Goal: Information Seeking & Learning: Learn about a topic

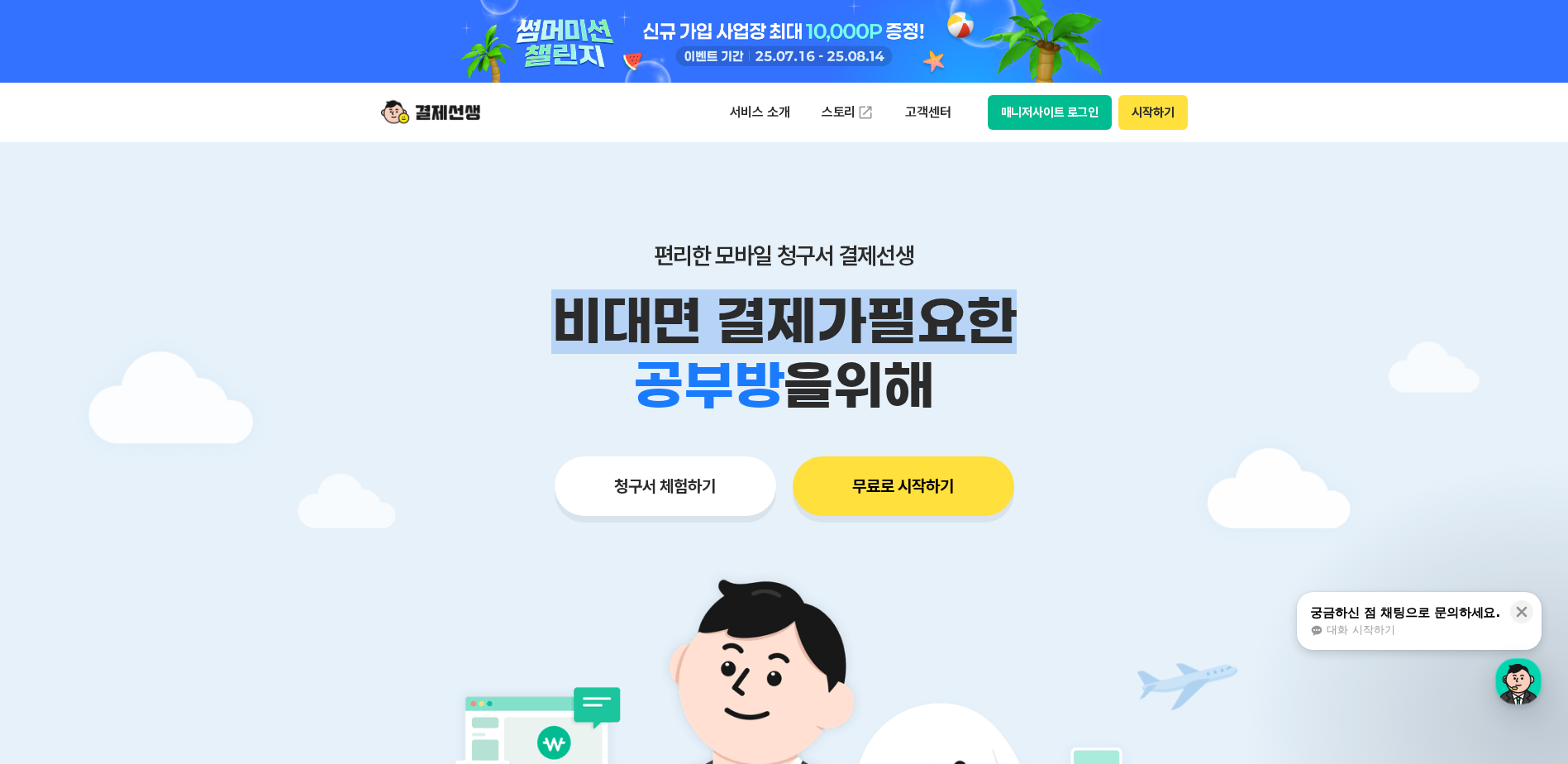
drag, startPoint x: 568, startPoint y: 309, endPoint x: 1124, endPoint y: 336, distance: 556.7
click at [1124, 336] on p "비대면 결제가 필요한" at bounding box center [785, 321] width 847 height 65
click at [1125, 333] on p "비대면 결제가 필요한" at bounding box center [785, 321] width 847 height 65
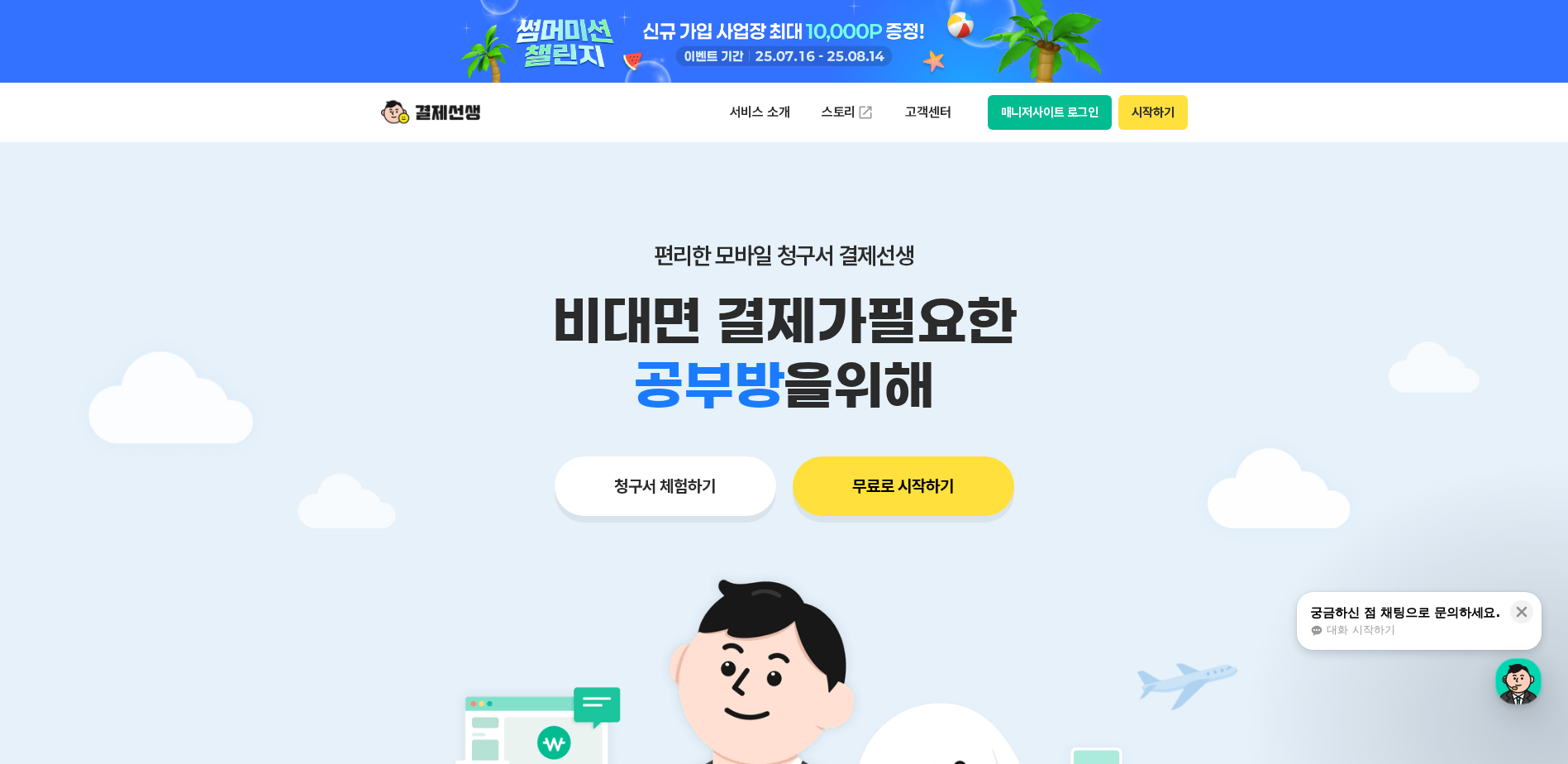
click at [908, 227] on div "편리한 모바일 청구서 결제선생 비대면 결제가 필요한 학원 공부방 호텔 쇼핑몰 병원 배달 보험사 항공사 골프장 을 위해 청구서 체험하기 무료로 …" at bounding box center [785, 347] width 847 height 409
click at [758, 107] on p "서비스 소개" at bounding box center [760, 112] width 83 height 30
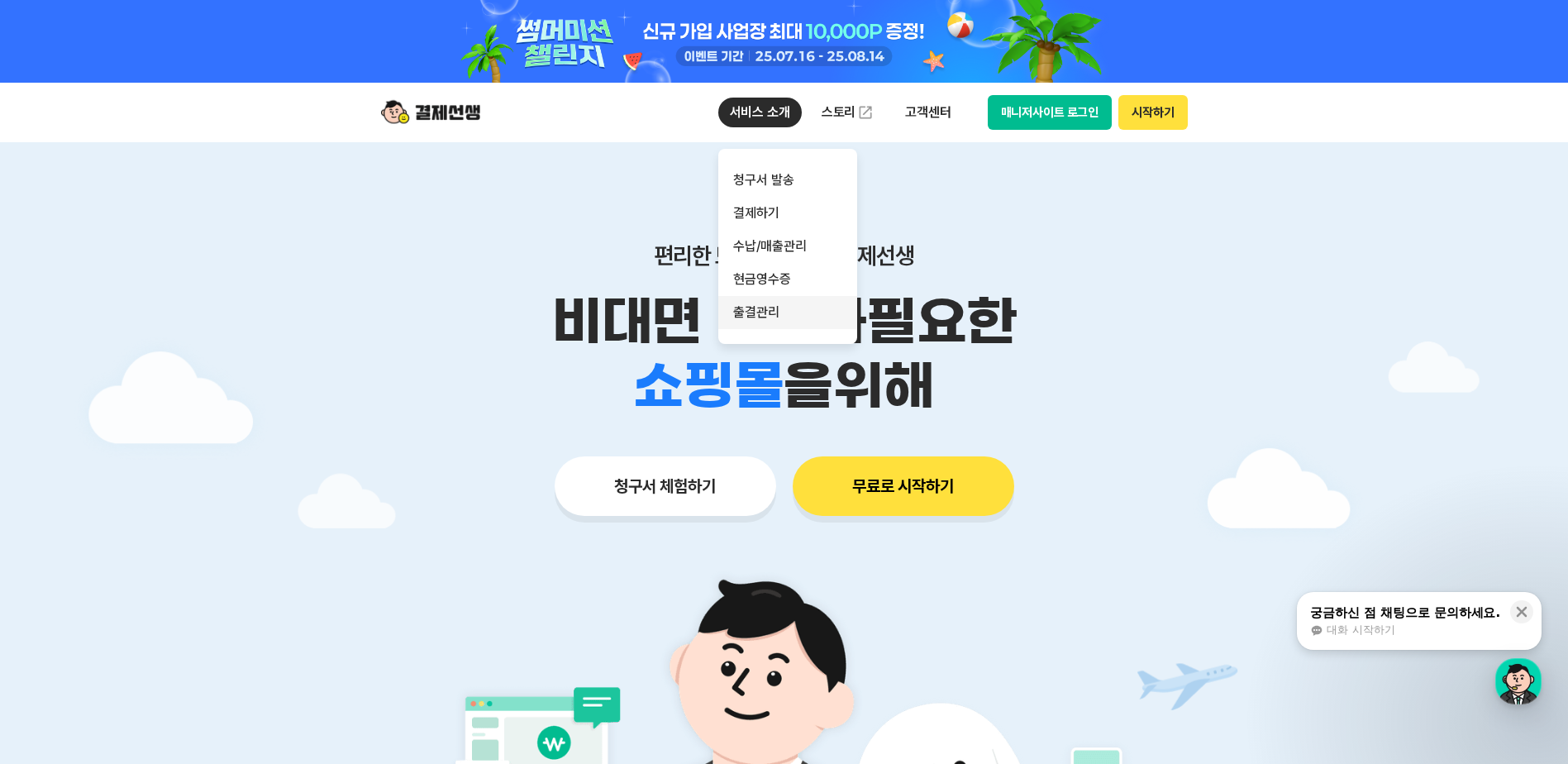
click at [781, 212] on link "결제하기" at bounding box center [788, 213] width 139 height 33
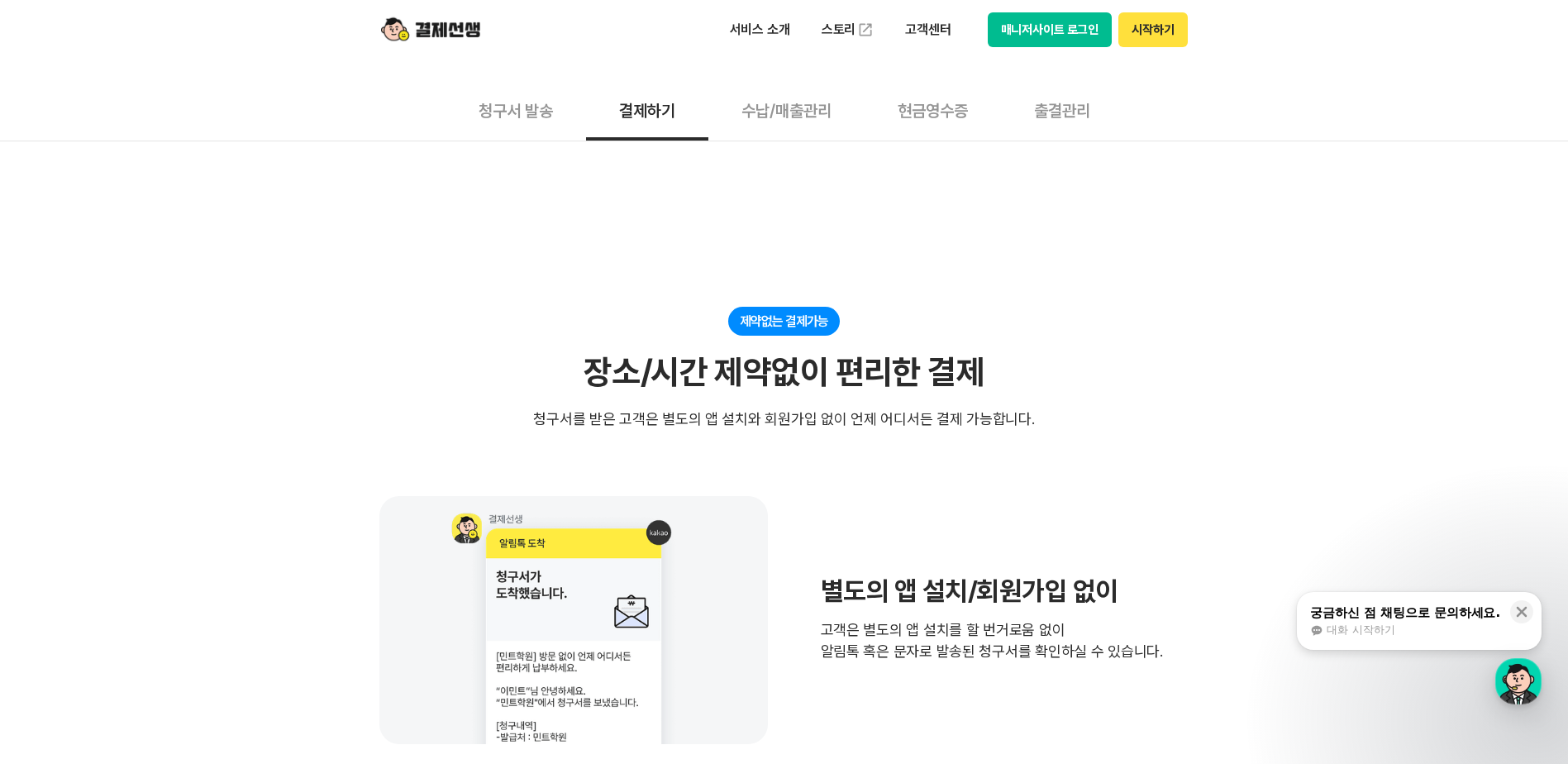
scroll to position [496, 0]
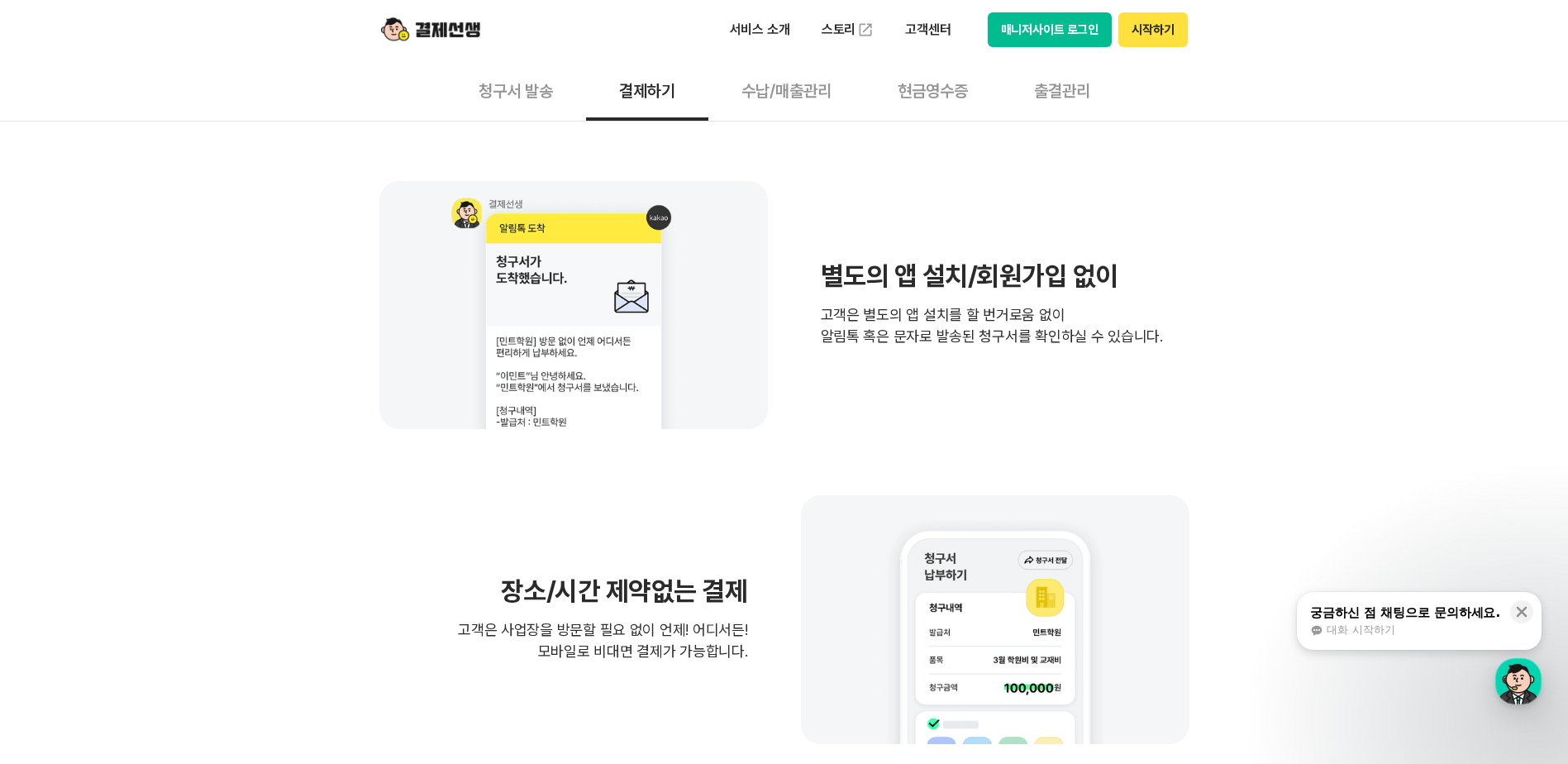
drag, startPoint x: 1032, startPoint y: 288, endPoint x: 1221, endPoint y: 331, distance: 193.8
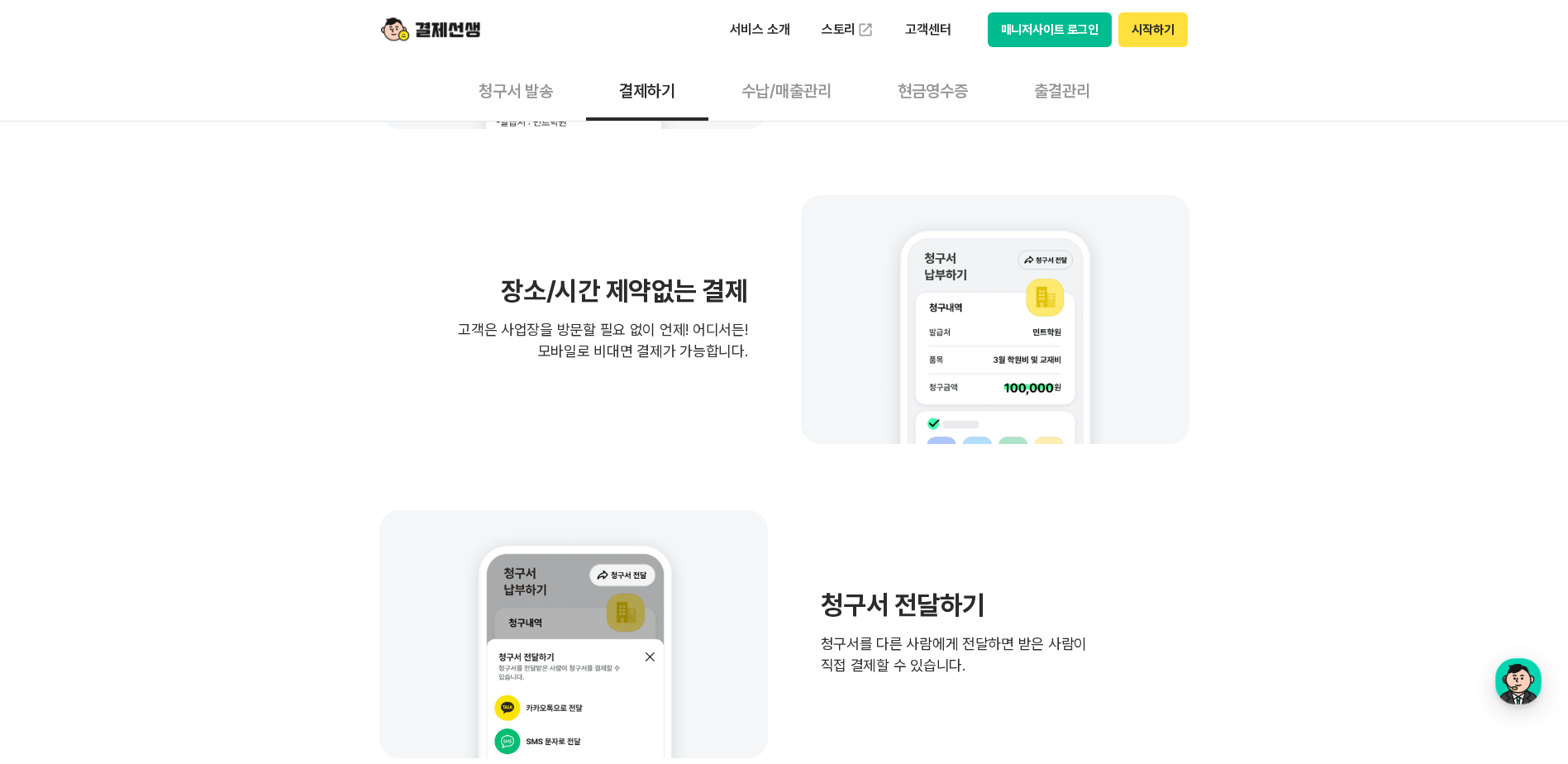
scroll to position [827, 0]
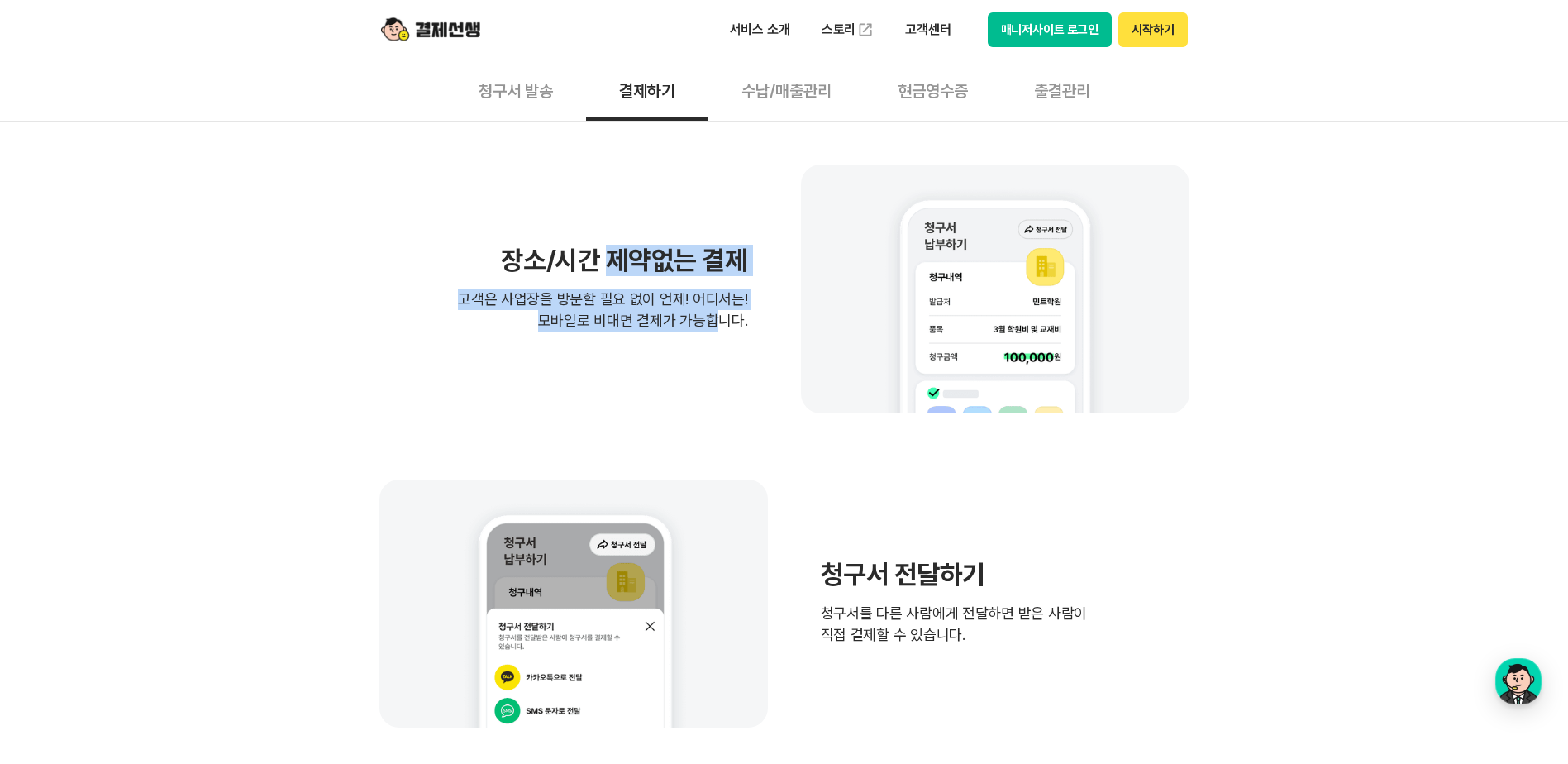
drag, startPoint x: 607, startPoint y: 268, endPoint x: 705, endPoint y: 323, distance: 112.4
click at [705, 323] on div "장소/시간 제약없는 결제 고객은 사업장을 방문할 필요 없이 언제! 어디서든! 모바일로 비대면 결제가 가능합니다." at bounding box center [602, 289] width 289 height 84
click at [667, 371] on div "장소/시간 제약없는 결제 고객은 사업장을 방문할 필요 없이 언제! 어디서든! 모바일로 비대면 결제가 가능합니다." at bounding box center [784, 288] width 811 height 248
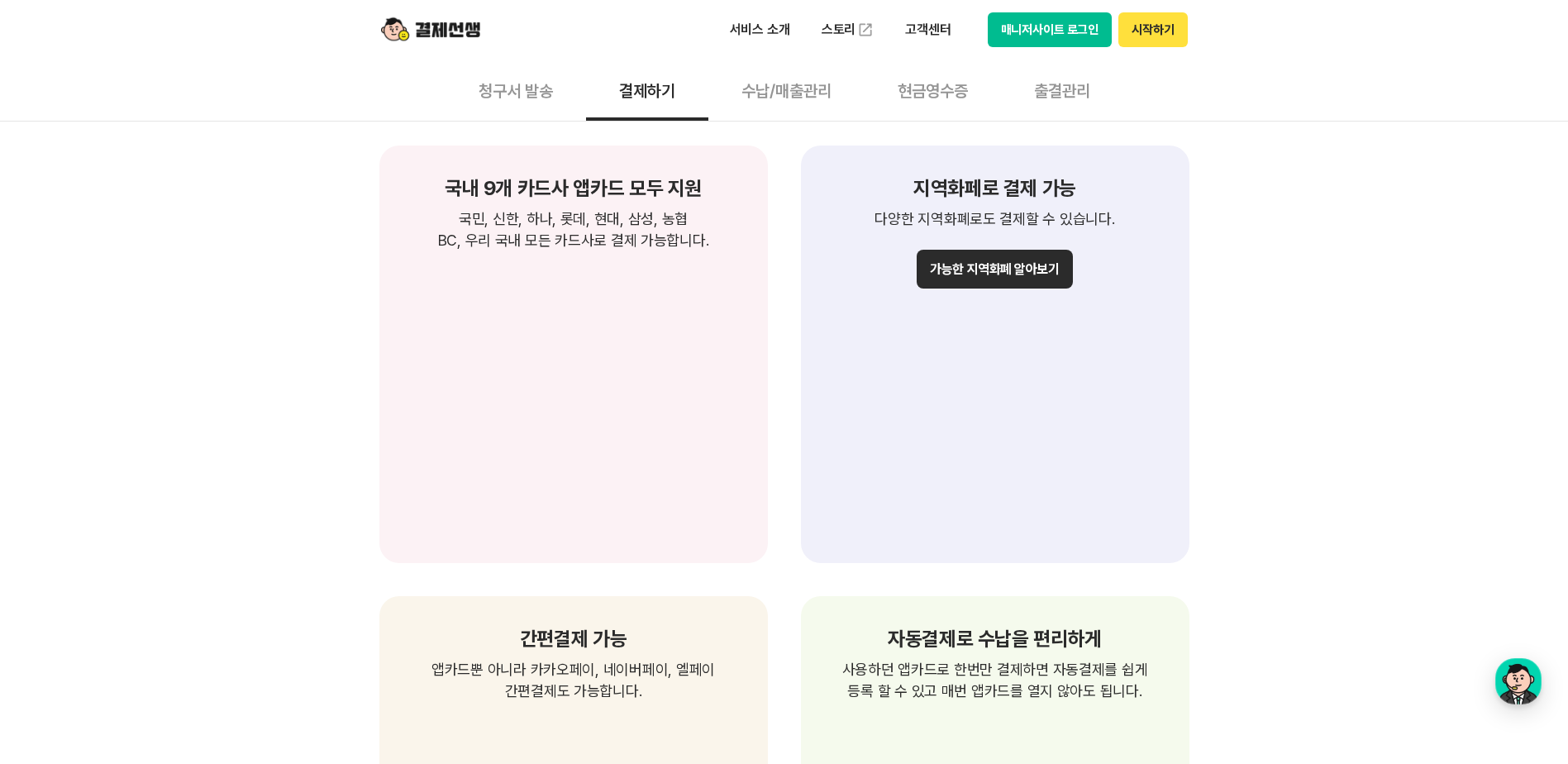
scroll to position [1737, 0]
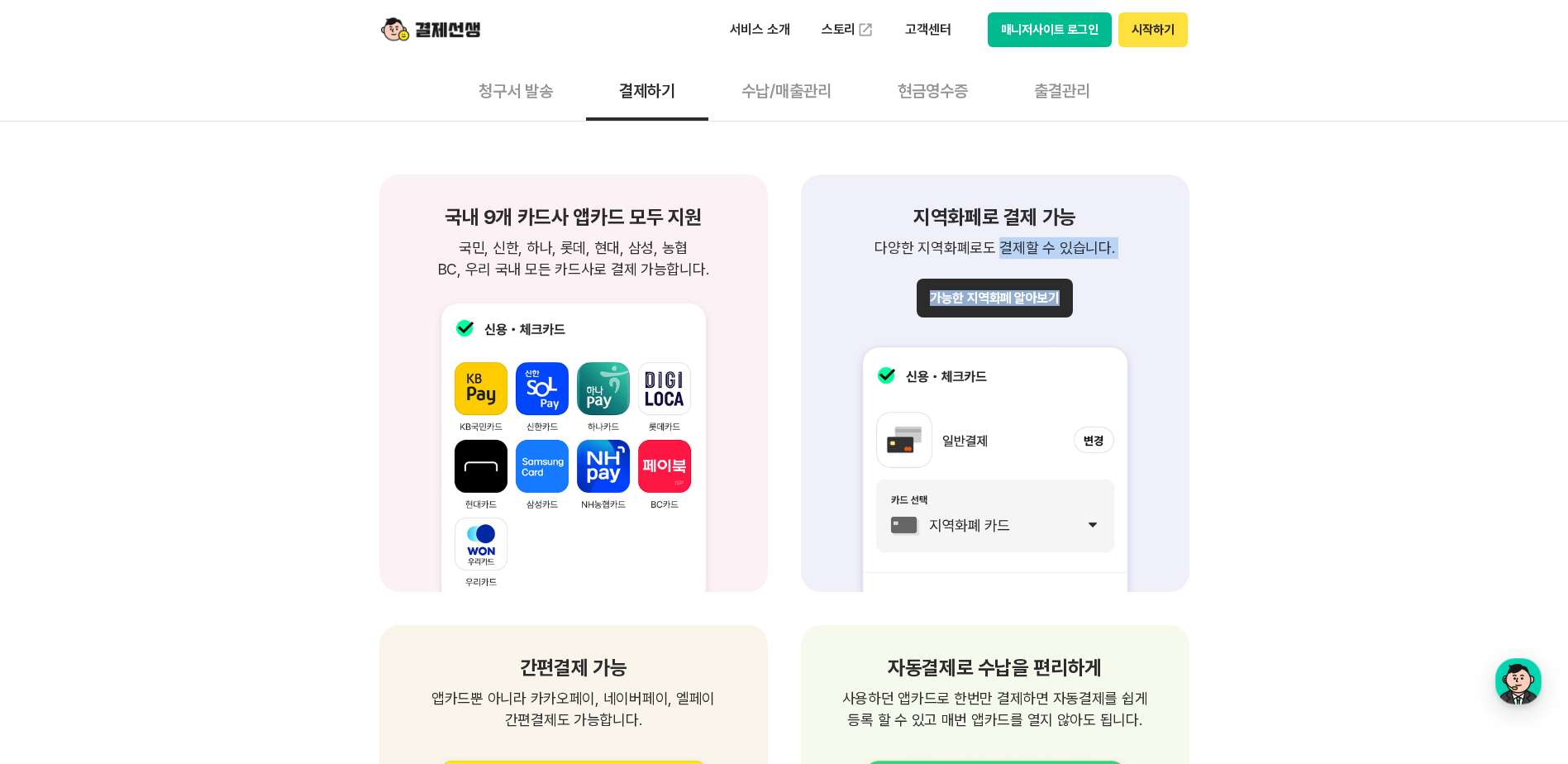
drag, startPoint x: 1077, startPoint y: 277, endPoint x: 1184, endPoint y: 302, distance: 109.9
click at [1184, 302] on div "지역화페로 결제 가능 다양한 지역화폐로도 결제할 수 있습니다. 가능한 지역화폐 알아보기" at bounding box center [995, 383] width 389 height 417
click at [543, 250] on p "국민, 신한, 하나, 롯데, 현대, 삼성, 농협 BC, 우리 국내 모든 카드사로 결제 가능합니다." at bounding box center [574, 258] width 349 height 43
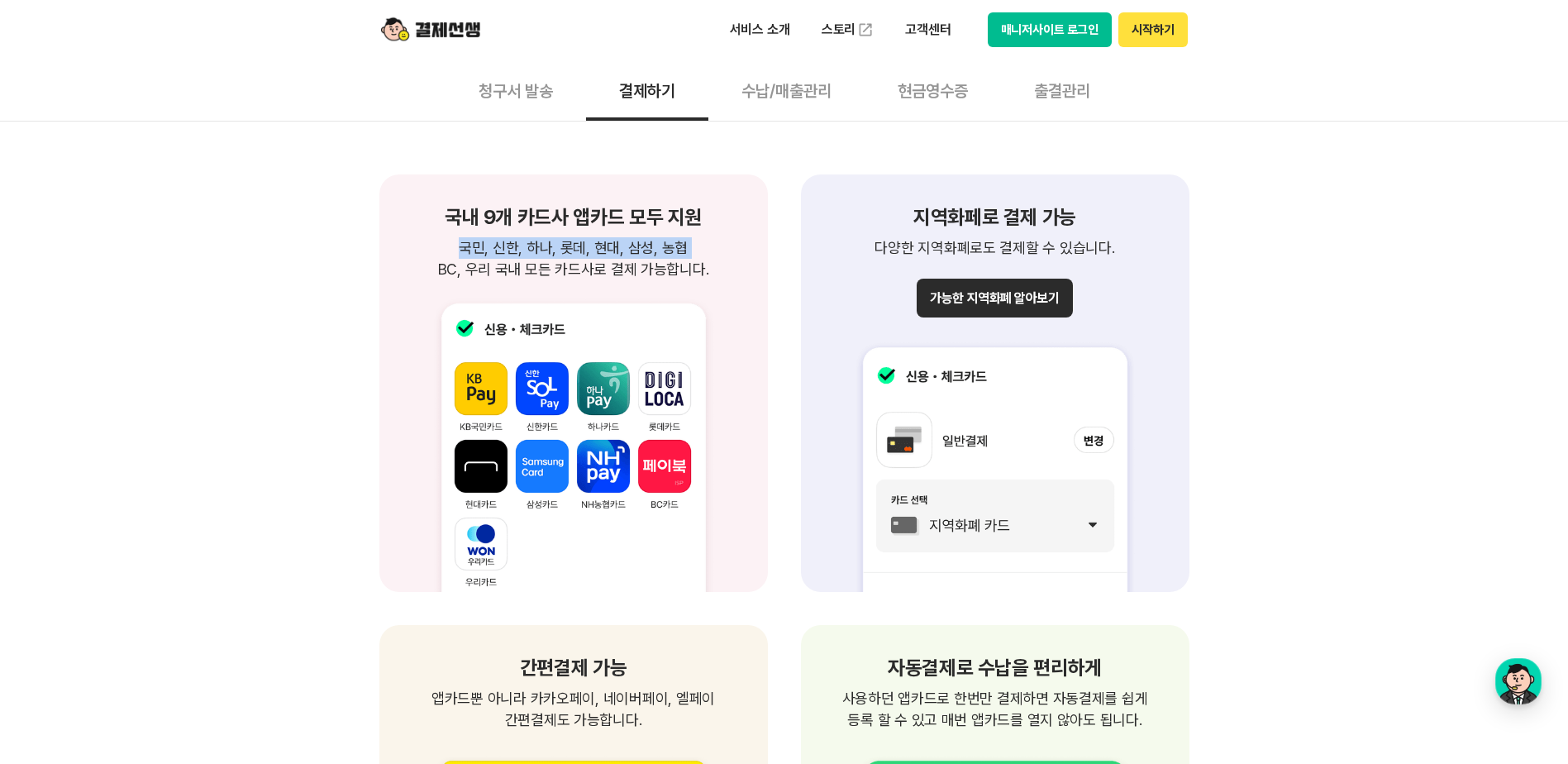
click at [543, 250] on p "국민, 신한, 하나, 롯데, 현대, 삼성, 농협 BC, 우리 국내 모든 카드사로 결제 가능합니다." at bounding box center [574, 258] width 349 height 43
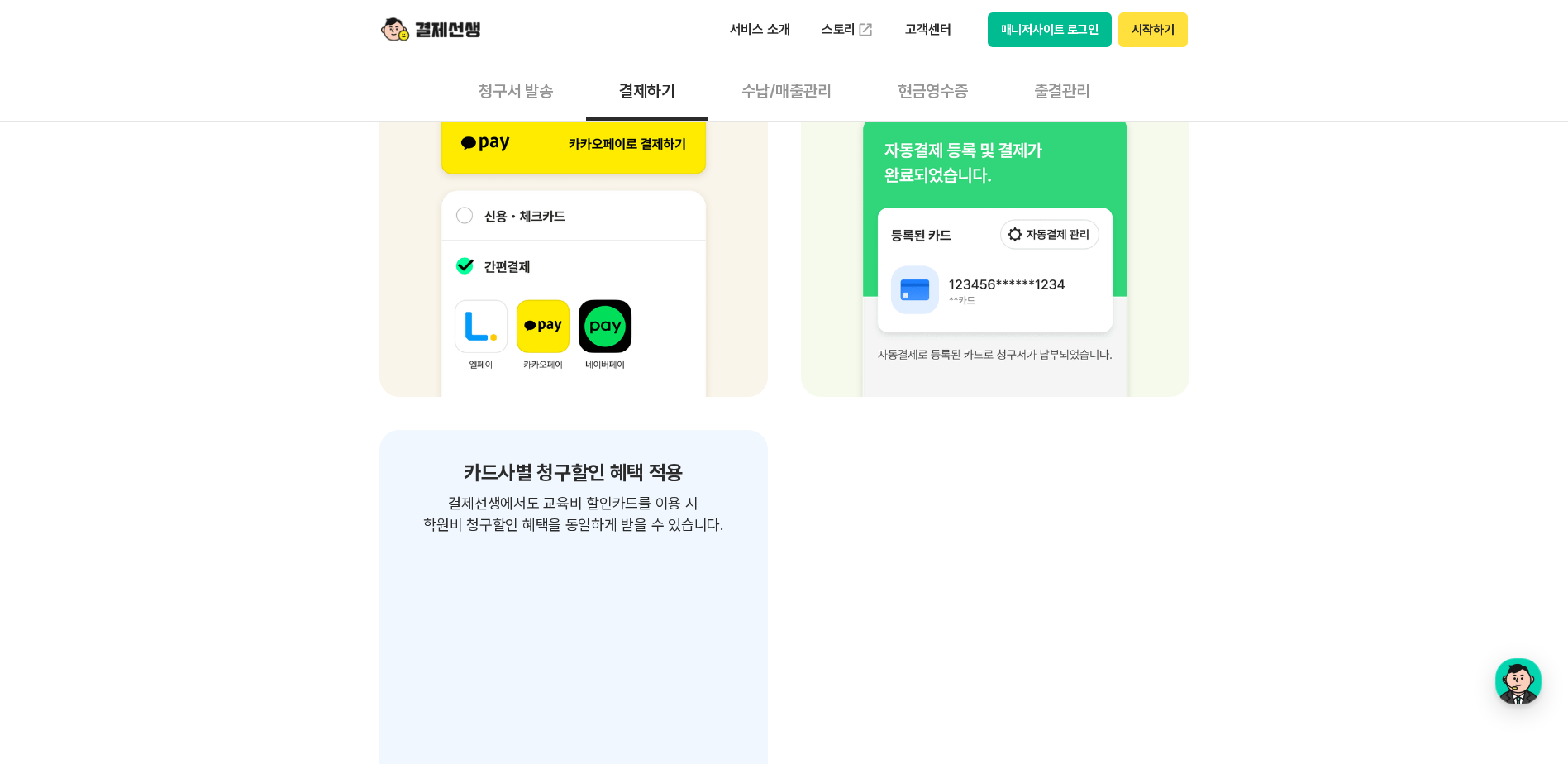
scroll to position [2151, 0]
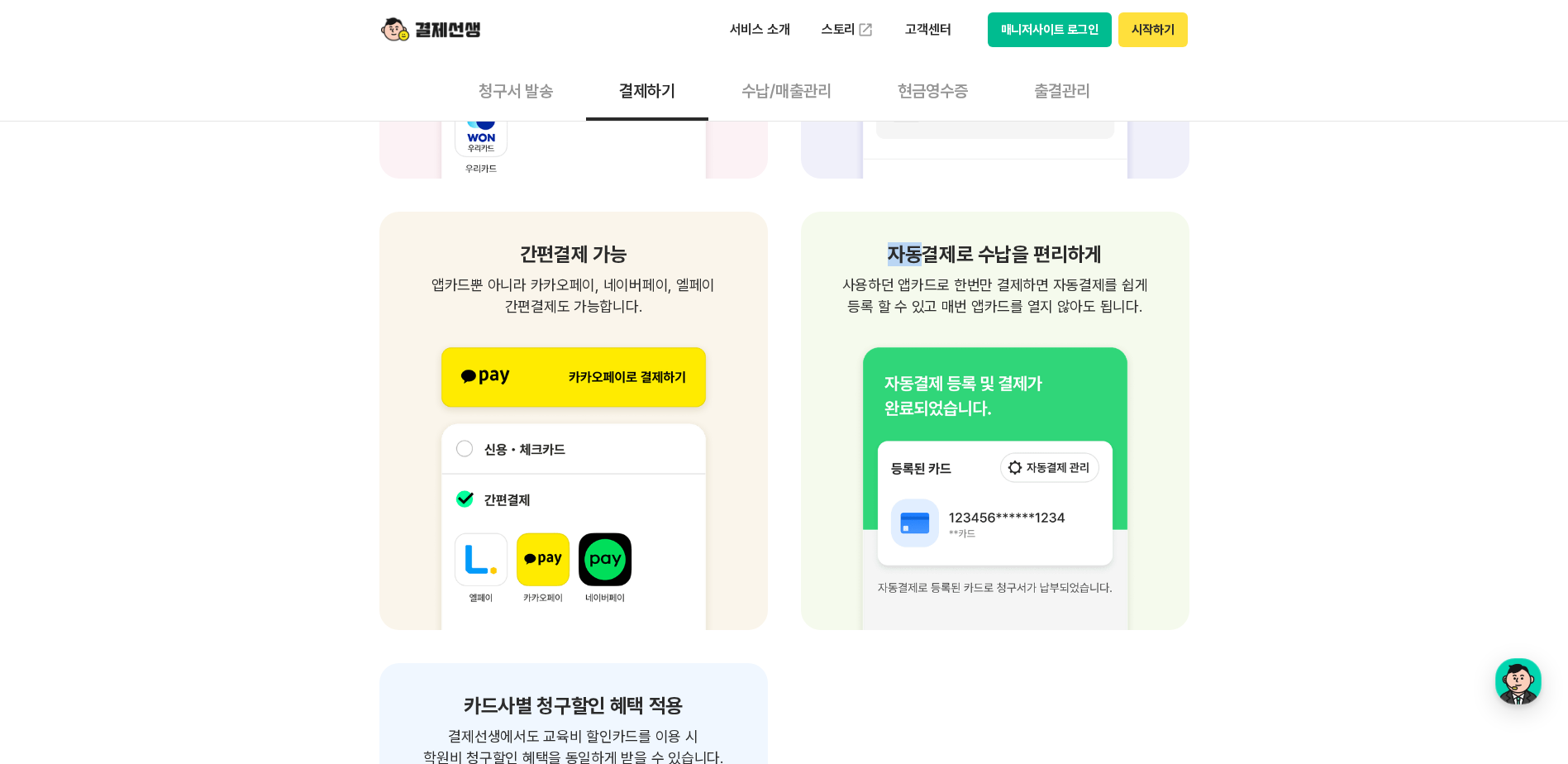
drag, startPoint x: 924, startPoint y: 255, endPoint x: 1104, endPoint y: 317, distance: 190.4
click at [1104, 317] on div "자동결제로 수납을 편리하게 사용하던 앱카드로 한번만 결제하면 자동결제를 쉽게 등록 할 수 있고 매번 앱카드를 열지 않아도 됩니다. 사용하던 앱…" at bounding box center [995, 420] width 389 height 417
click at [1104, 317] on img at bounding box center [995, 473] width 349 height 312
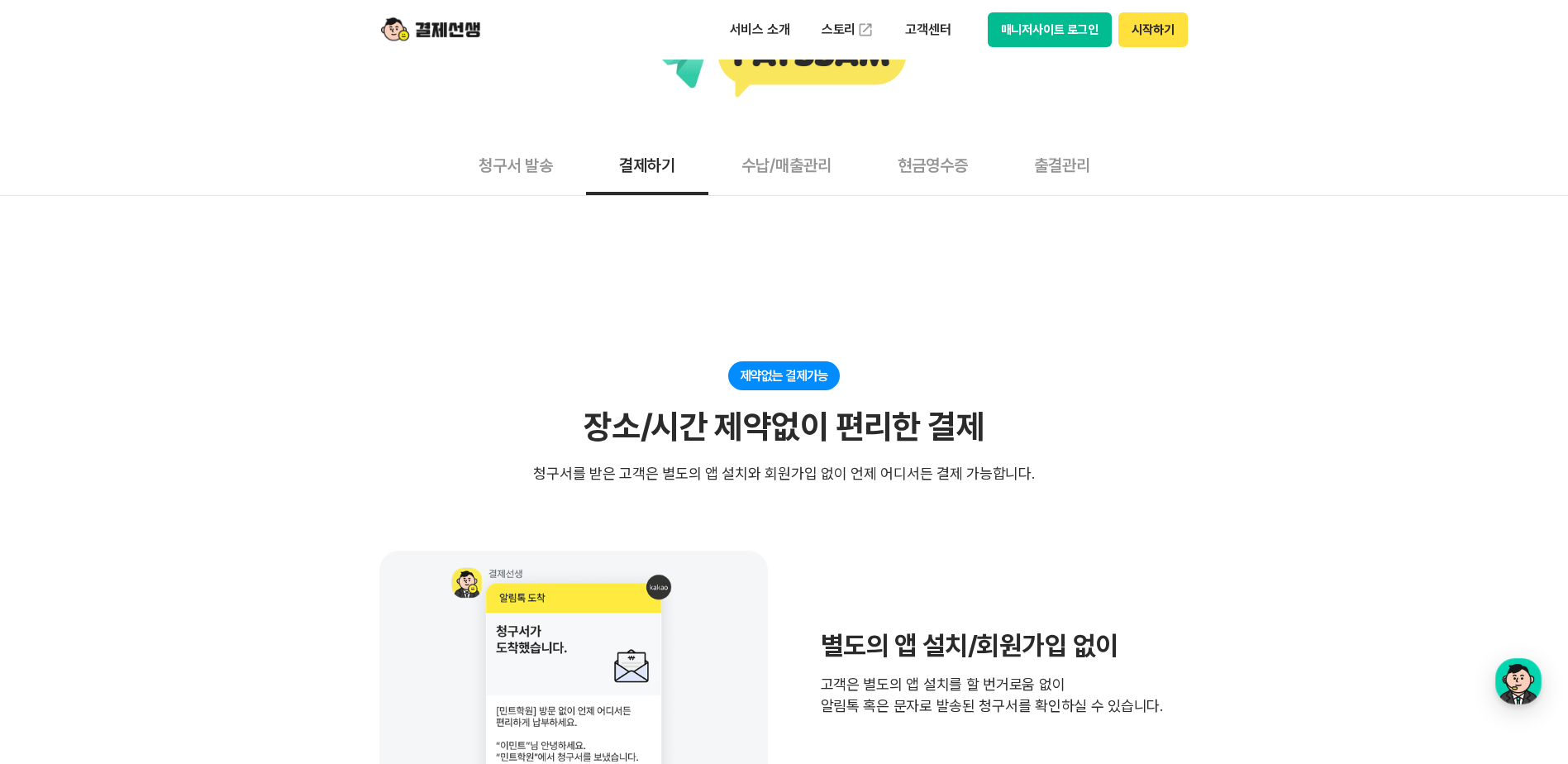
scroll to position [0, 0]
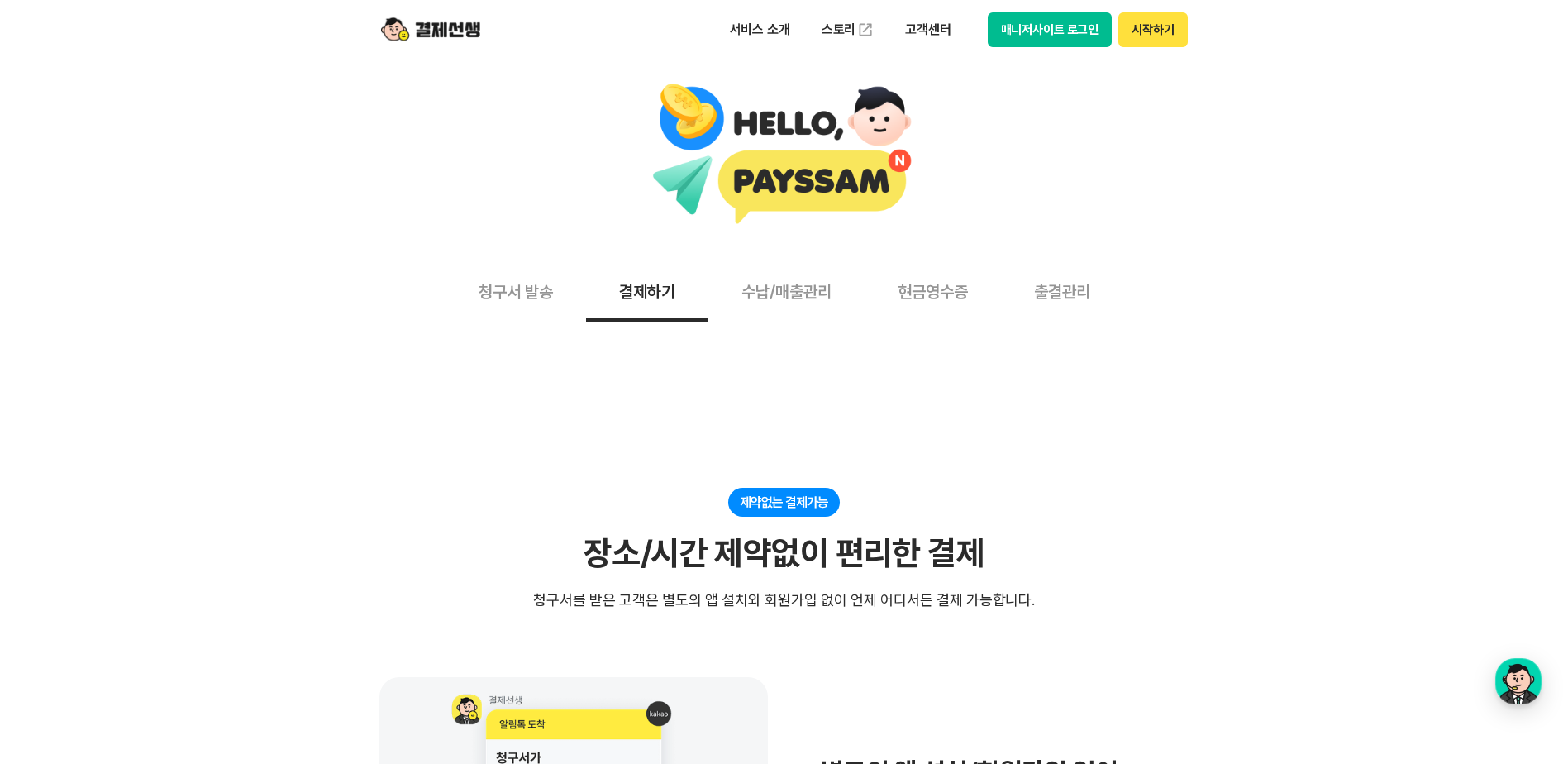
click at [778, 292] on button "수납/매출관리" at bounding box center [786, 291] width 156 height 61
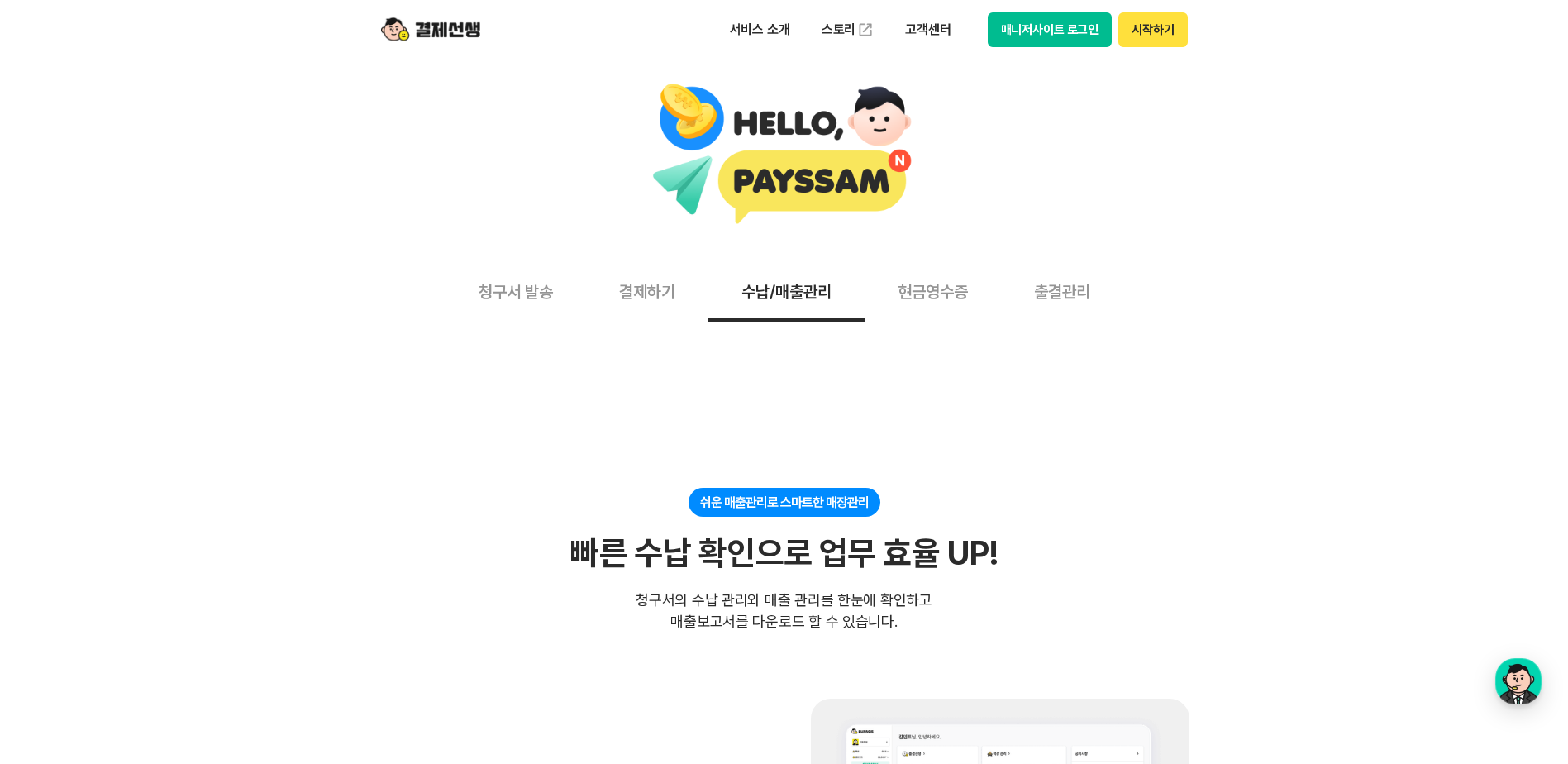
click at [944, 309] on button "현금영수증" at bounding box center [932, 291] width 136 height 61
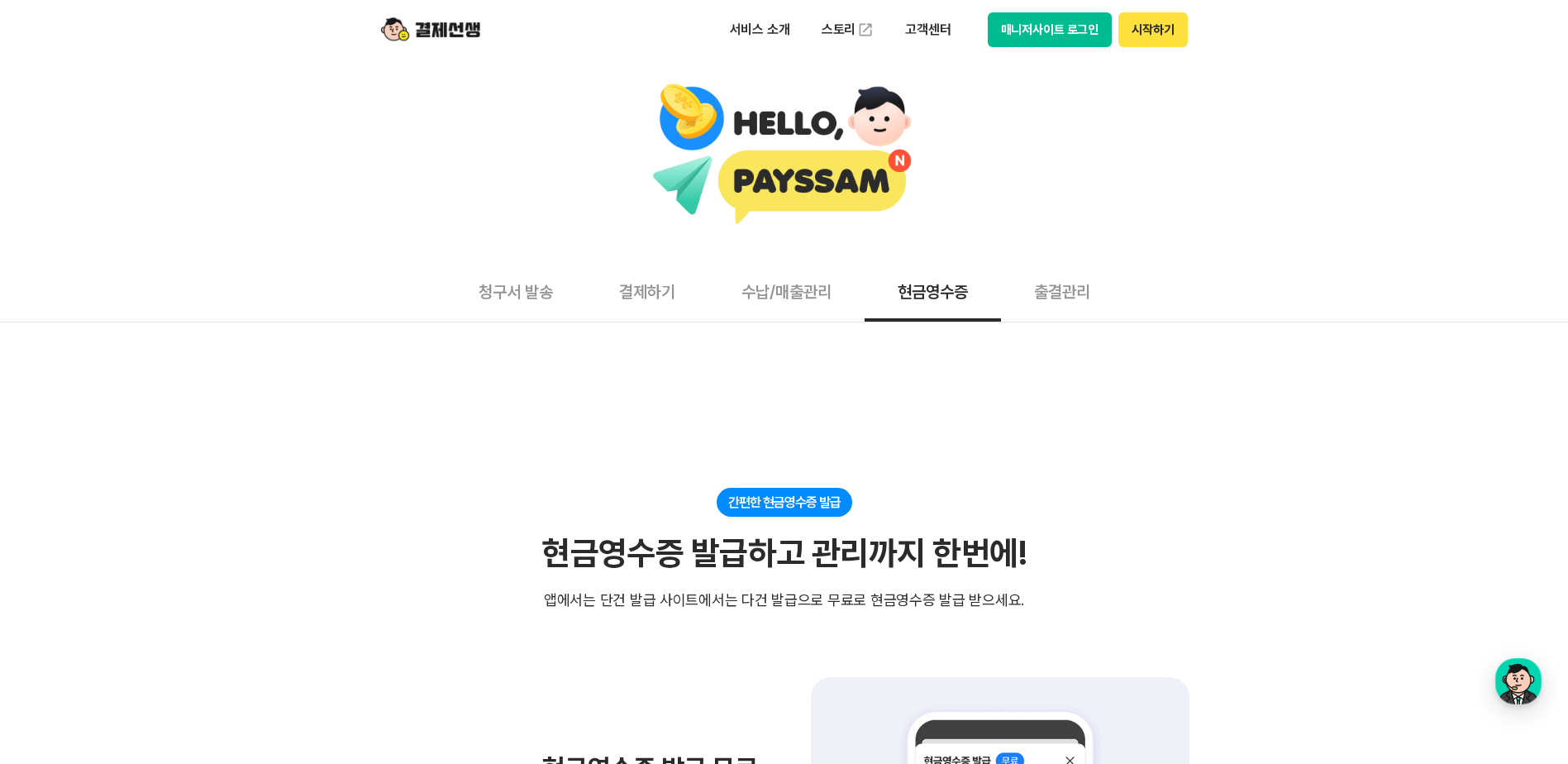
click at [1057, 312] on button "출결관리" at bounding box center [1062, 291] width 122 height 61
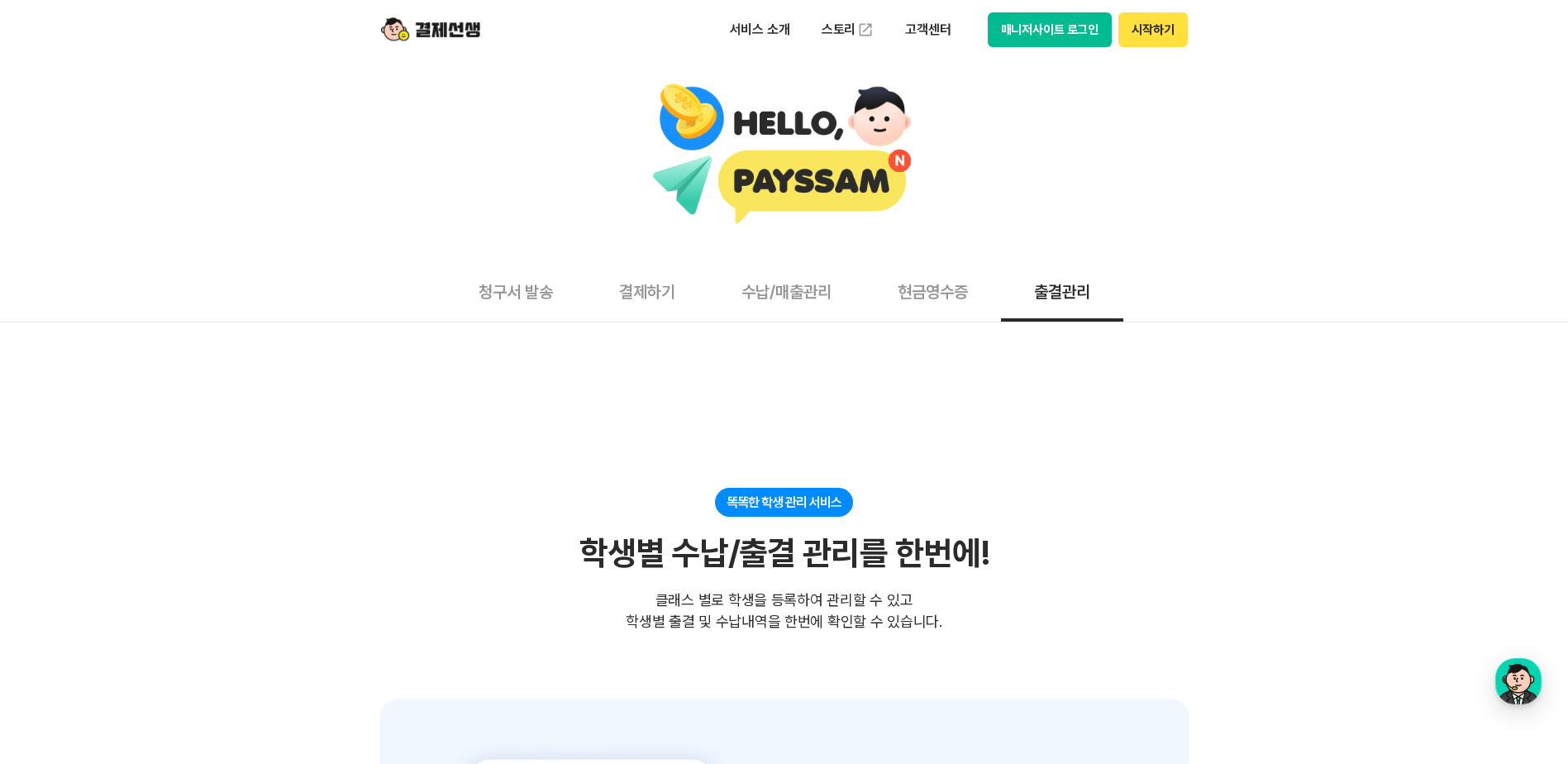
click at [568, 301] on button "청구서 발송" at bounding box center [515, 291] width 141 height 61
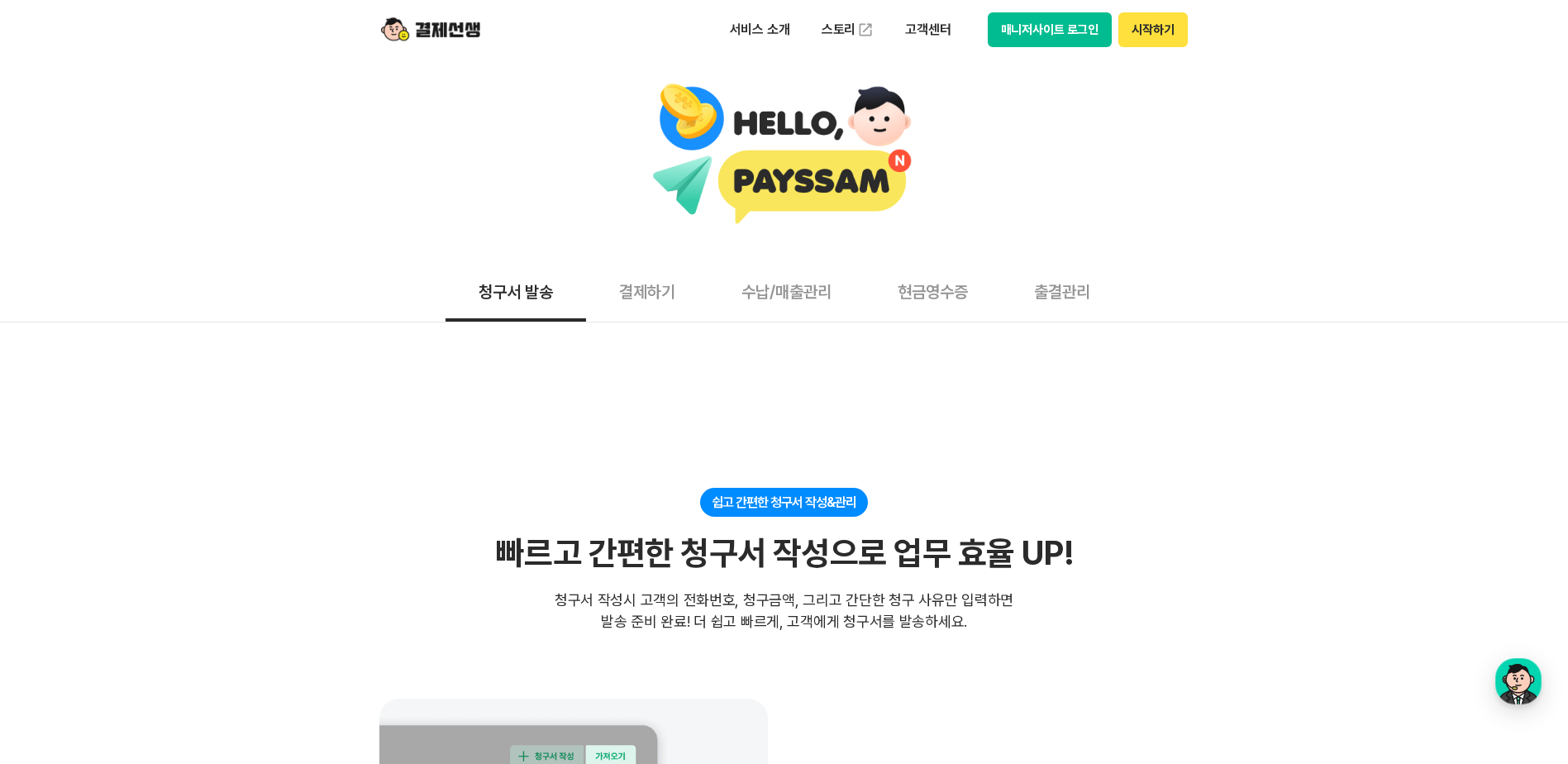
click at [1151, 34] on button "시작하기" at bounding box center [1153, 29] width 69 height 34
click at [439, 31] on img at bounding box center [430, 30] width 99 height 32
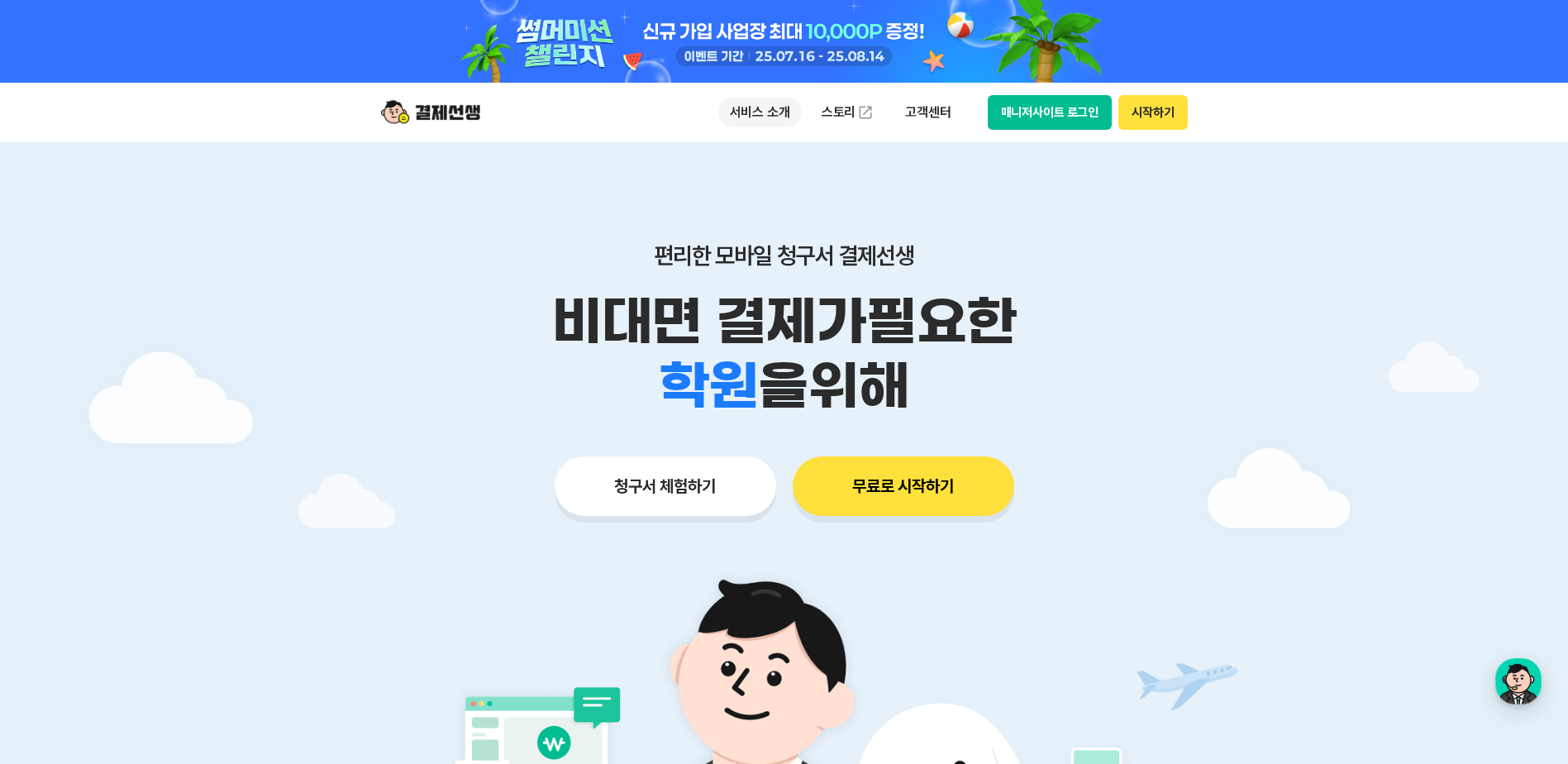
click at [766, 118] on p "서비스 소개" at bounding box center [760, 112] width 83 height 30
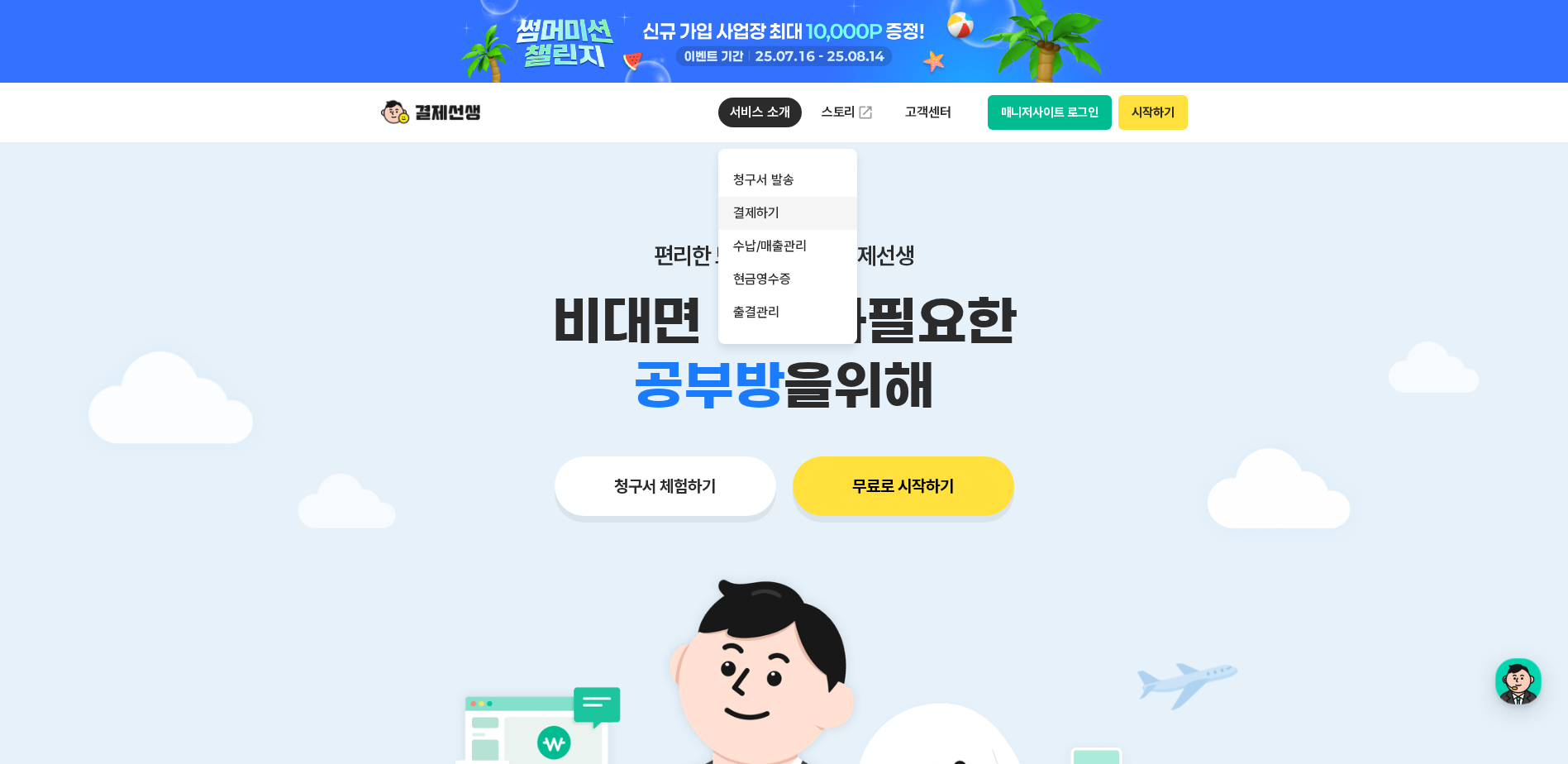
click at [788, 218] on link "결제하기" at bounding box center [788, 213] width 139 height 33
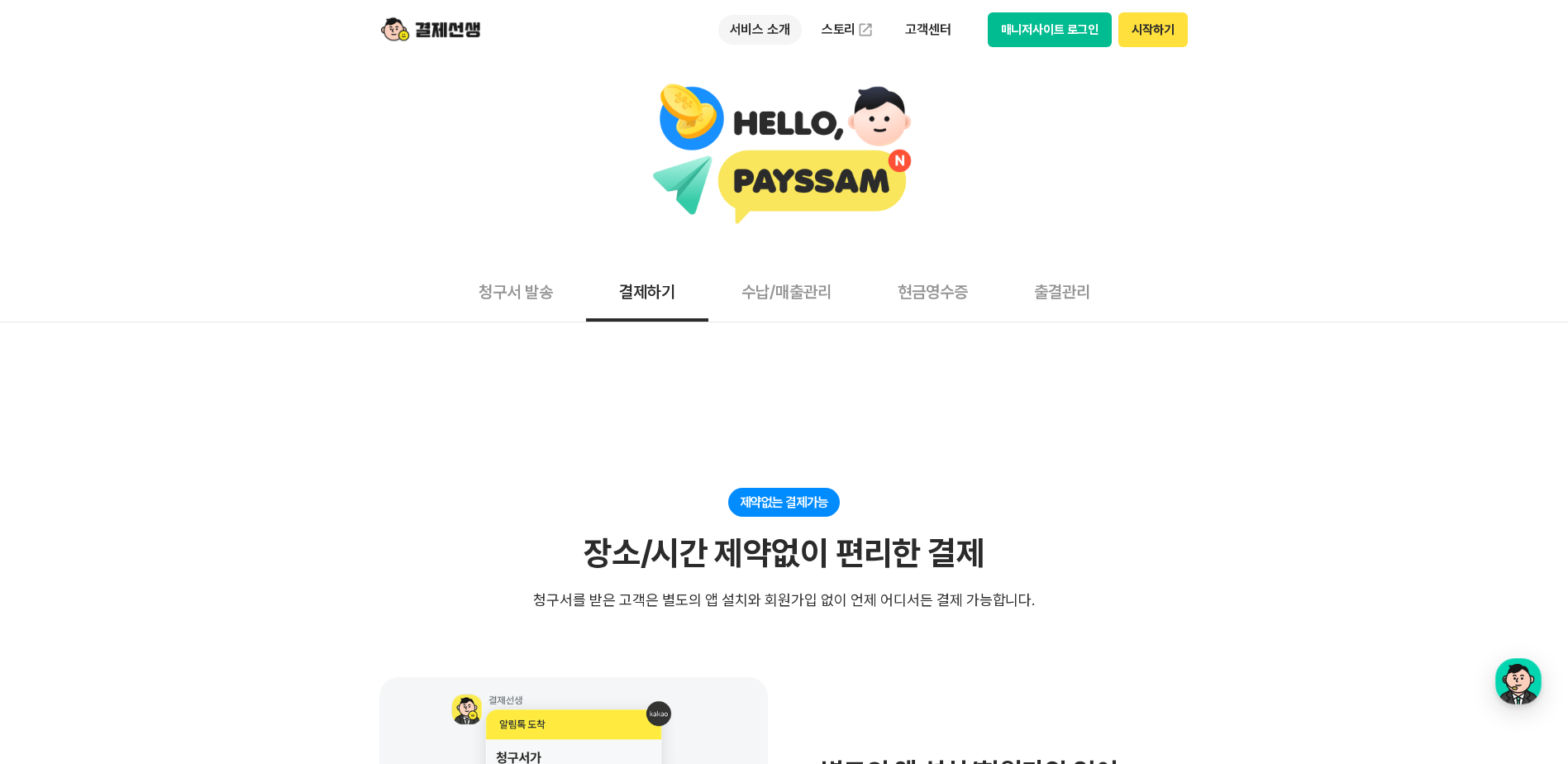
click at [757, 30] on p "서비스 소개" at bounding box center [760, 30] width 83 height 30
click at [428, 35] on img at bounding box center [430, 30] width 99 height 32
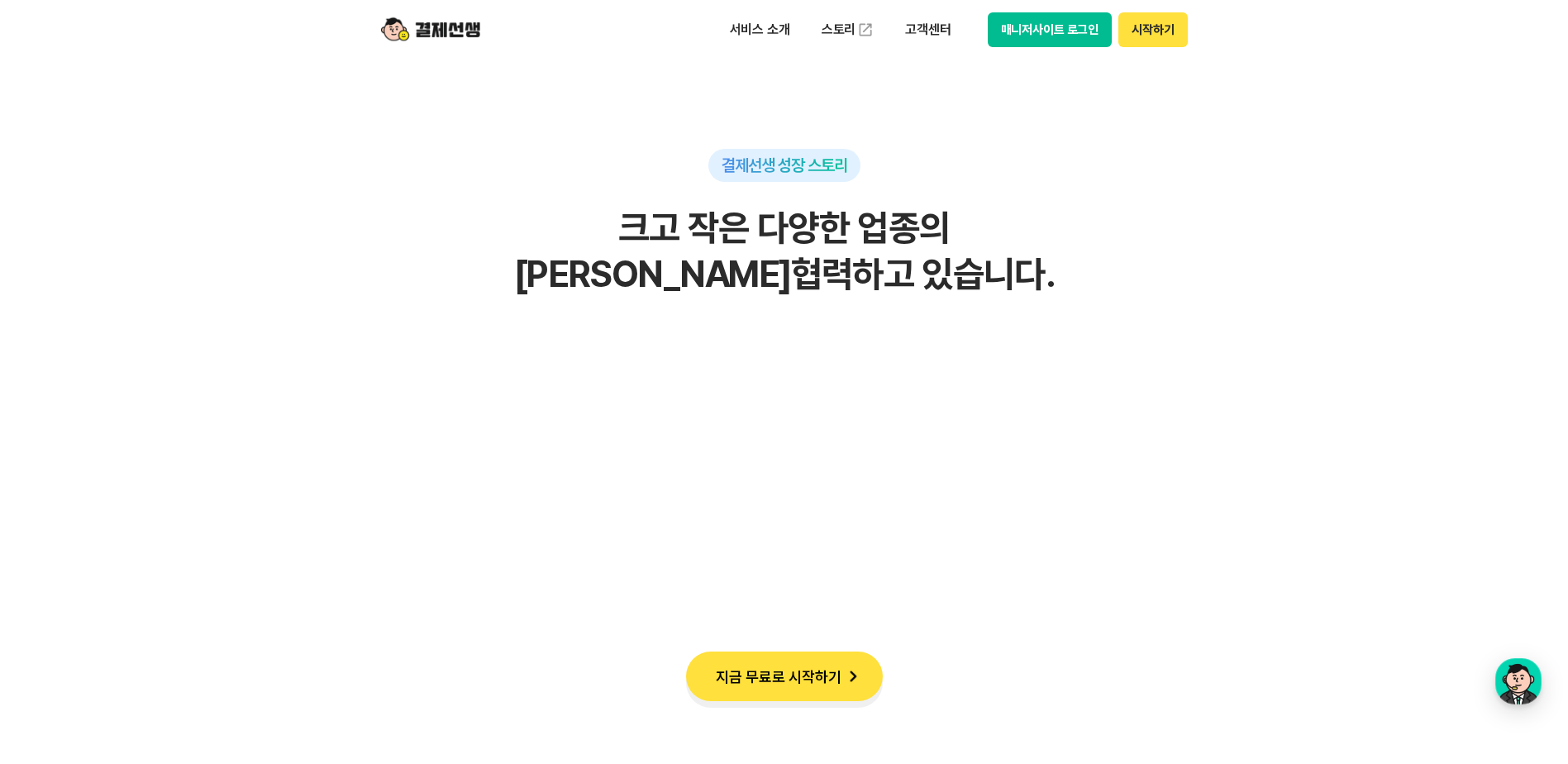
scroll to position [5210, 0]
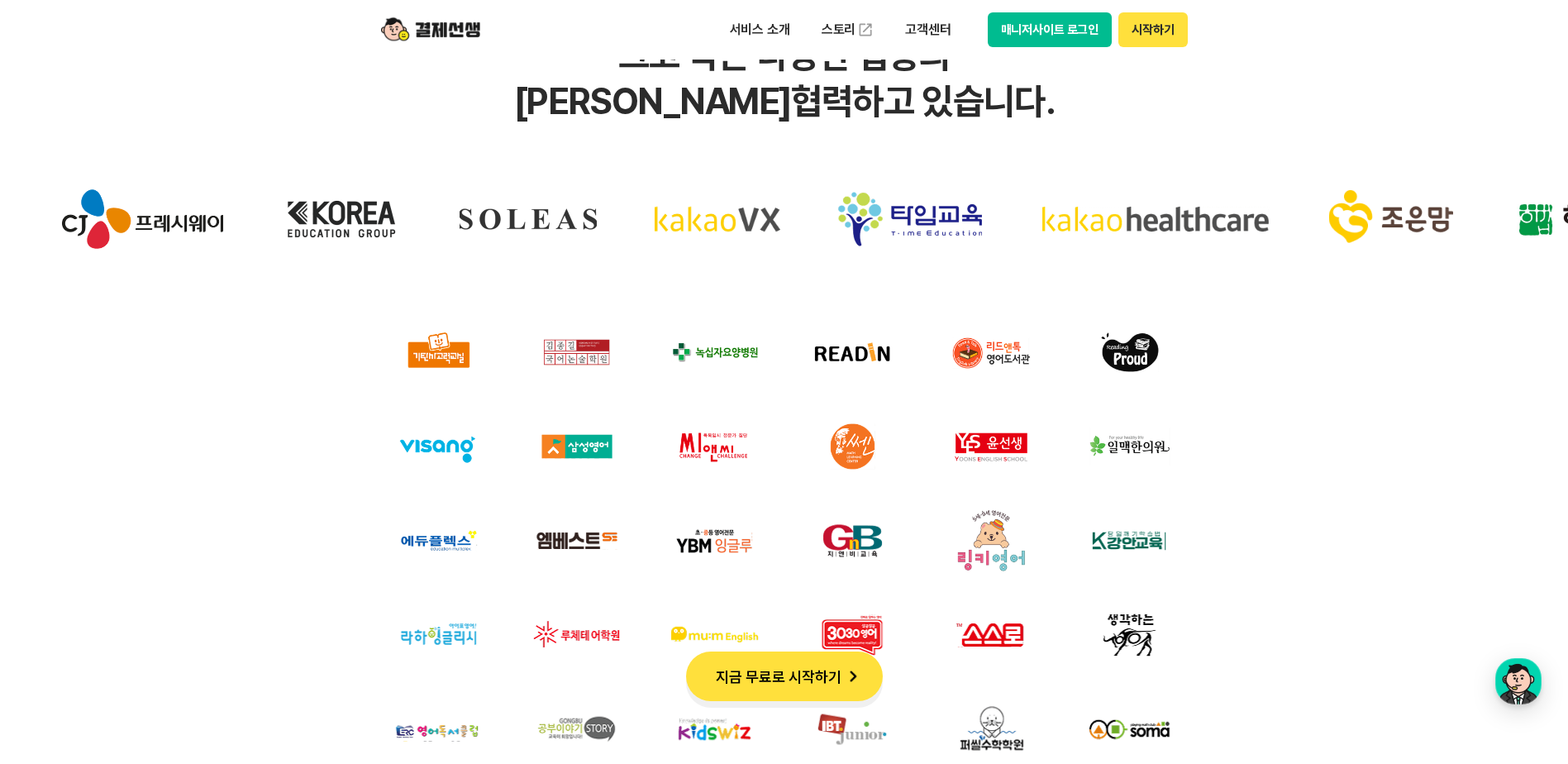
click at [772, 670] on button "지금 무료로 시작하기" at bounding box center [784, 676] width 197 height 50
click at [1156, 27] on button "시작하기" at bounding box center [1153, 29] width 69 height 34
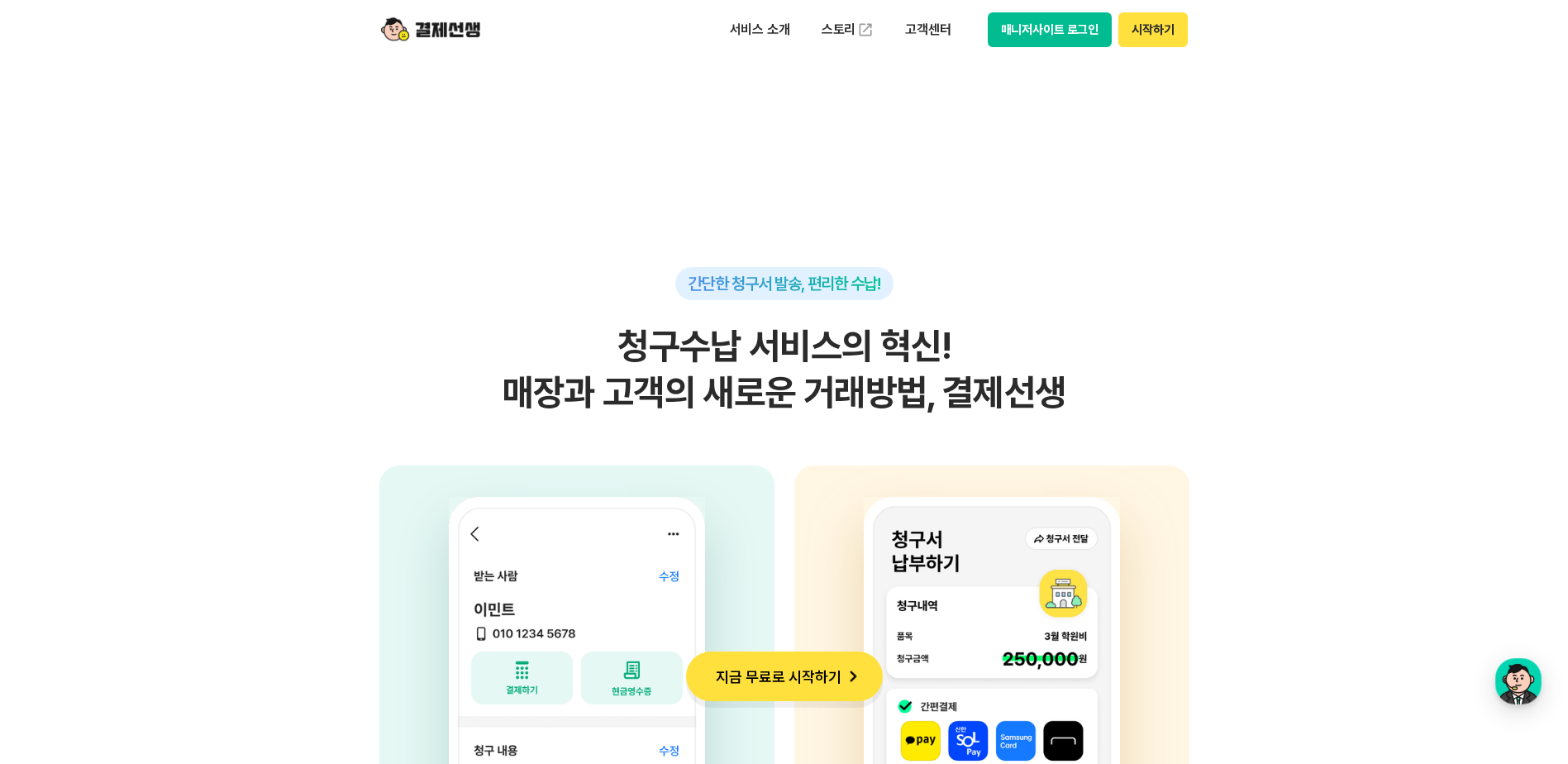
scroll to position [3722, 0]
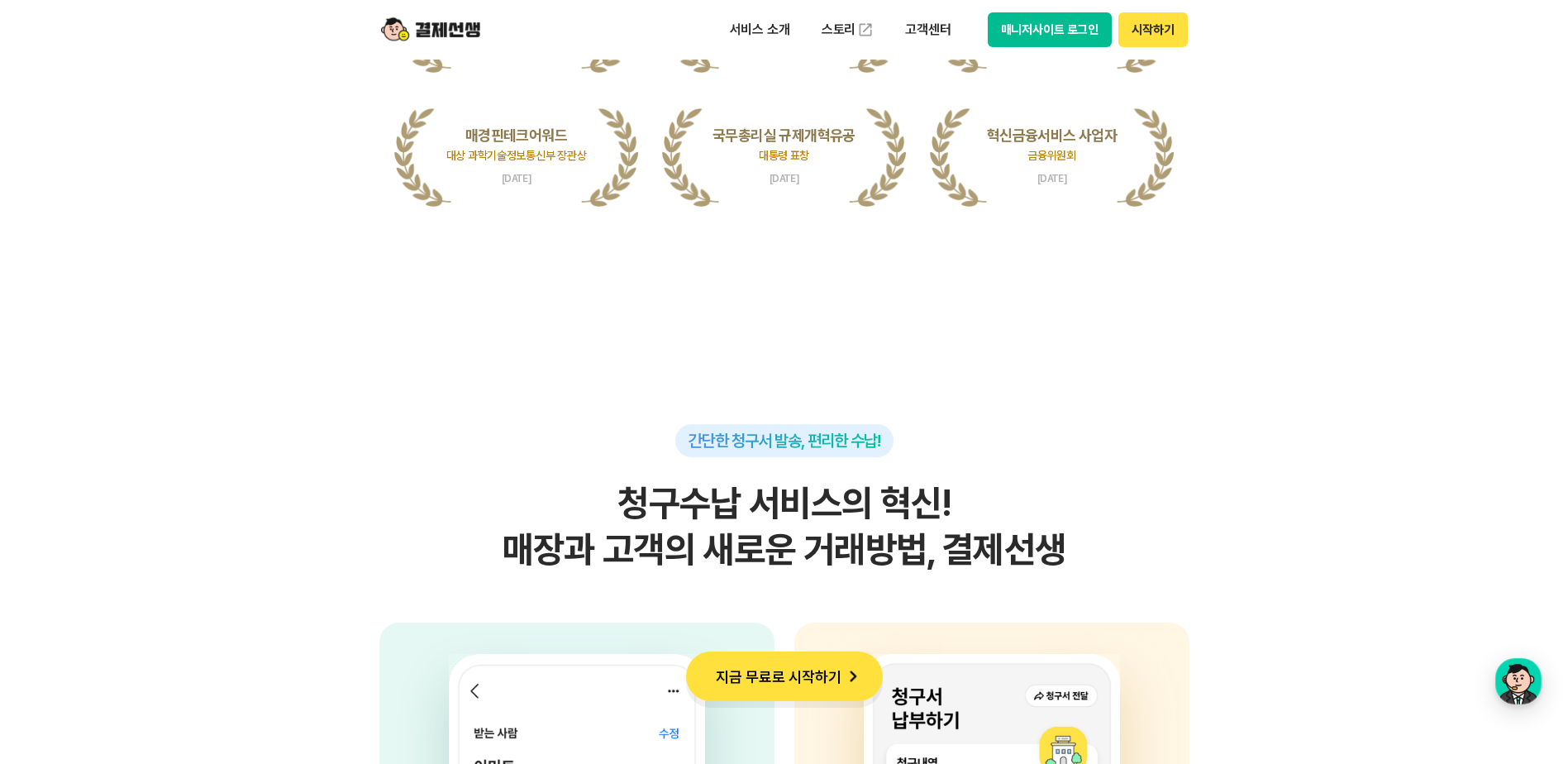
click at [1081, 34] on button "매니저사이트 로그인" at bounding box center [1050, 29] width 125 height 34
click at [456, 20] on img at bounding box center [430, 30] width 99 height 32
